Goal: Task Accomplishment & Management: Manage account settings

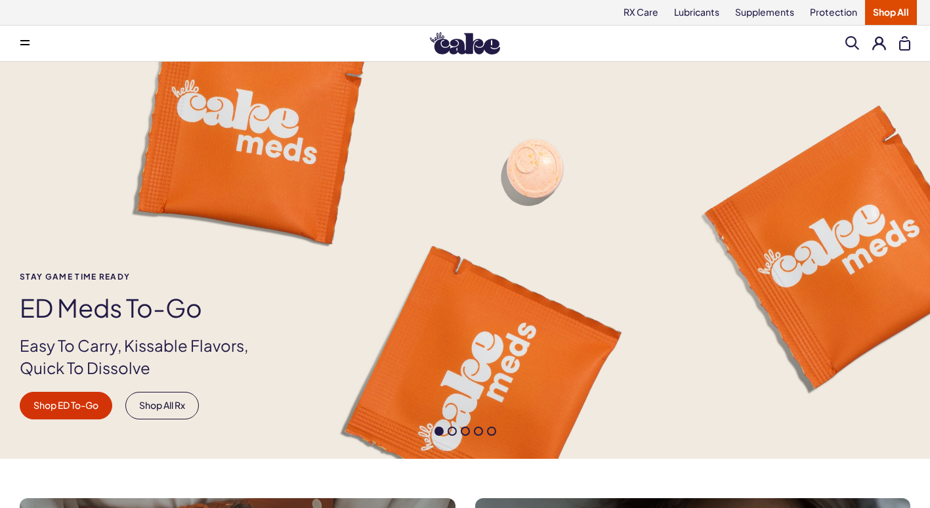
click at [885, 42] on button at bounding box center [879, 43] width 14 height 14
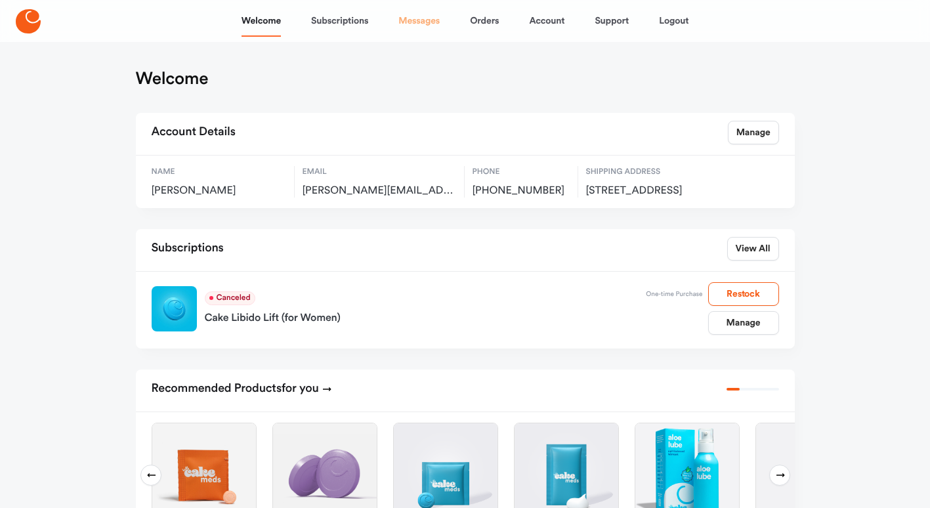
click at [429, 19] on link "Messages" at bounding box center [418, 21] width 41 height 32
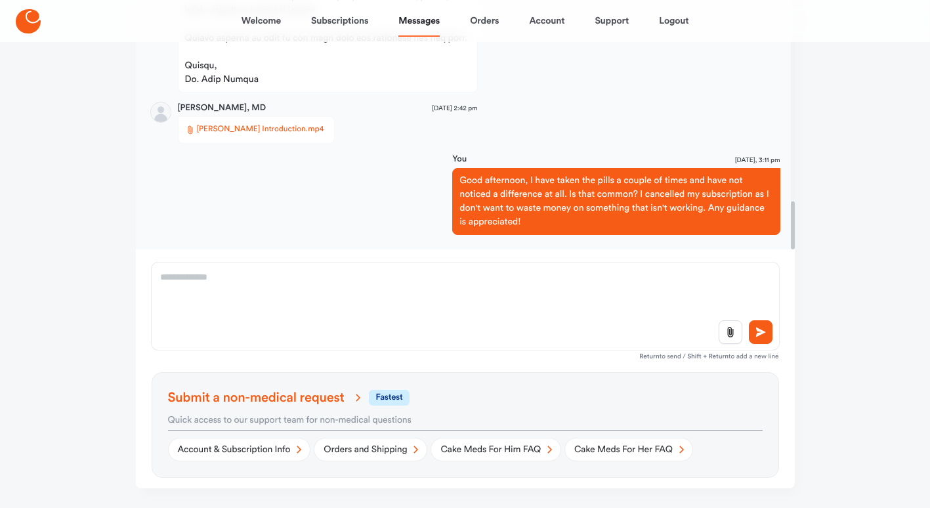
scroll to position [165, 0]
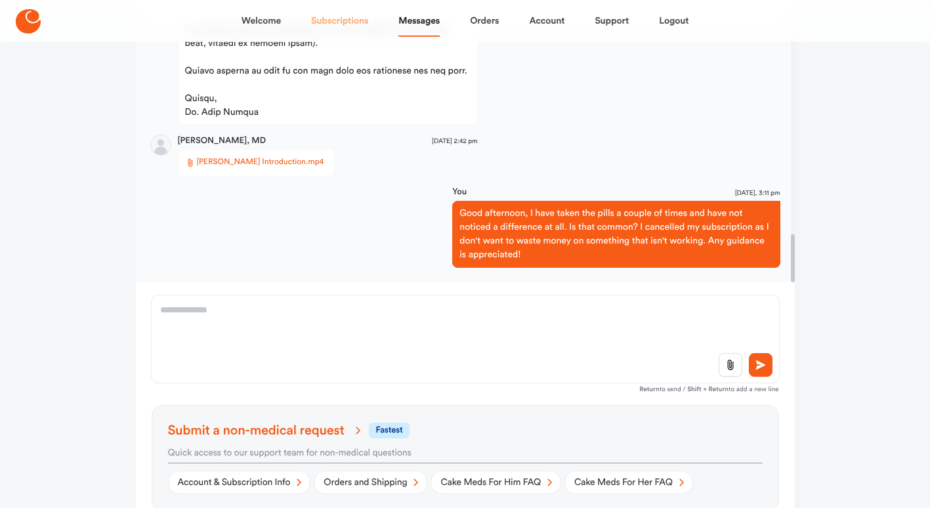
click at [324, 24] on link "Subscriptions" at bounding box center [339, 21] width 57 height 32
